Goal: Ask a question

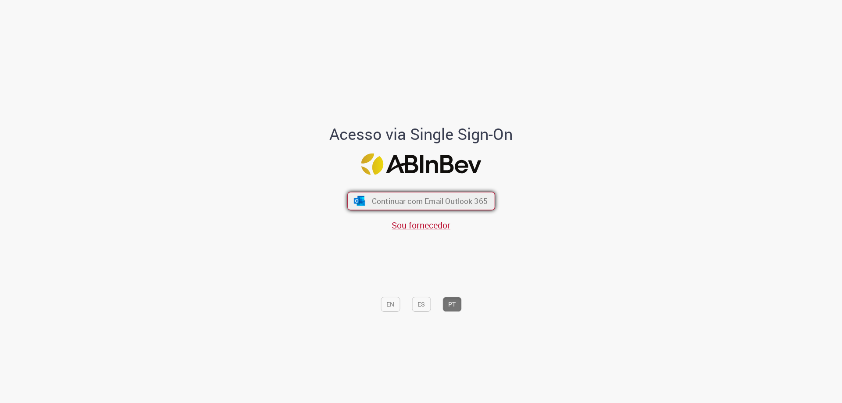
click at [447, 204] on span "Continuar com Email Outlook 365" at bounding box center [430, 201] width 116 height 10
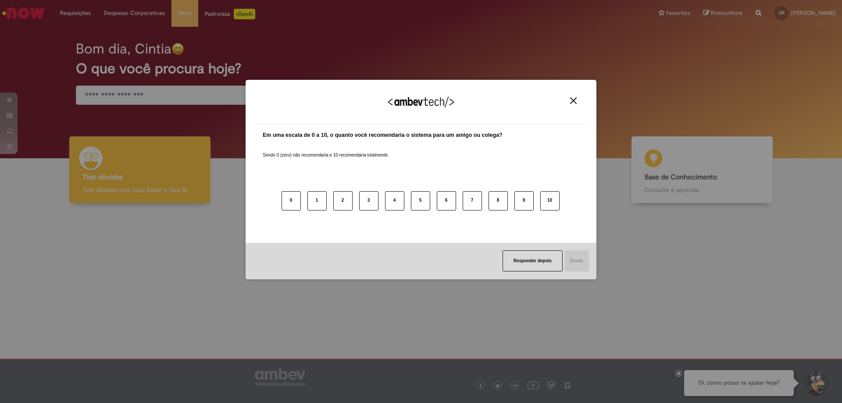
click at [573, 100] on img "Close" at bounding box center [573, 100] width 7 height 7
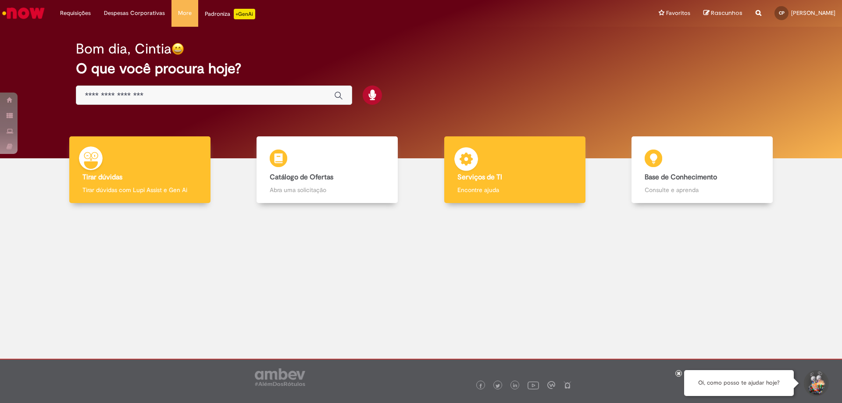
click at [491, 186] on p "Encontre ajuda" at bounding box center [515, 190] width 115 height 9
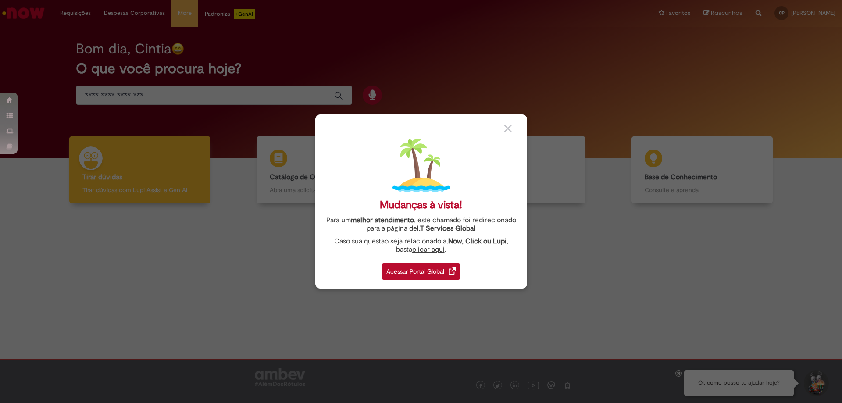
click at [413, 272] on div "Acessar Portal Global" at bounding box center [421, 271] width 78 height 17
